Goal: Find specific page/section: Find specific page/section

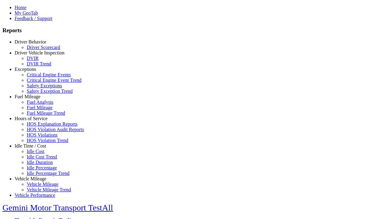
click at [35, 44] on link "Driver Behavior" at bounding box center [31, 41] width 32 height 5
click at [39, 50] on link "Driver Scorecard" at bounding box center [43, 47] width 33 height 5
